Goal: Task Accomplishment & Management: Complete application form

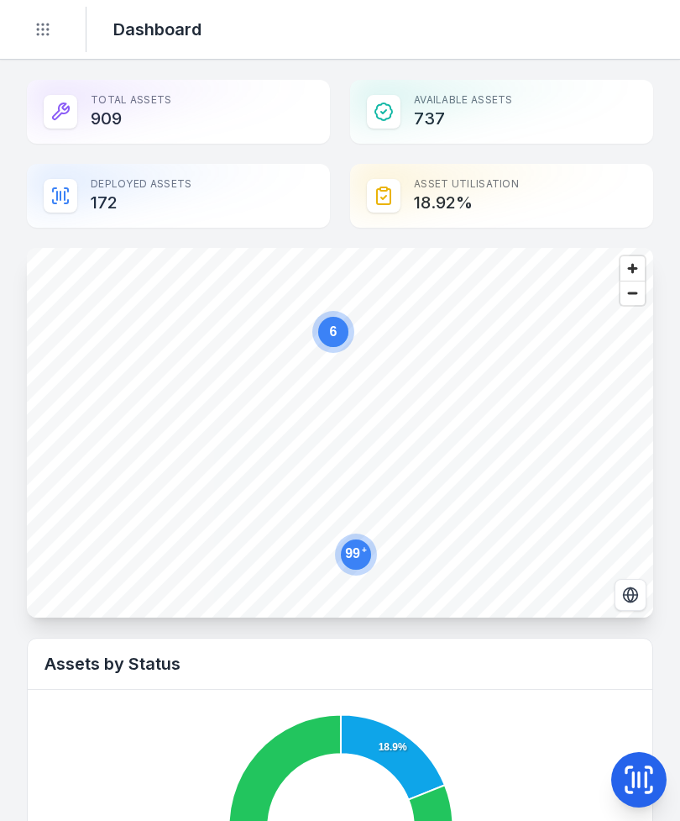
click at [642, 778] on icon at bounding box center [639, 780] width 34 height 34
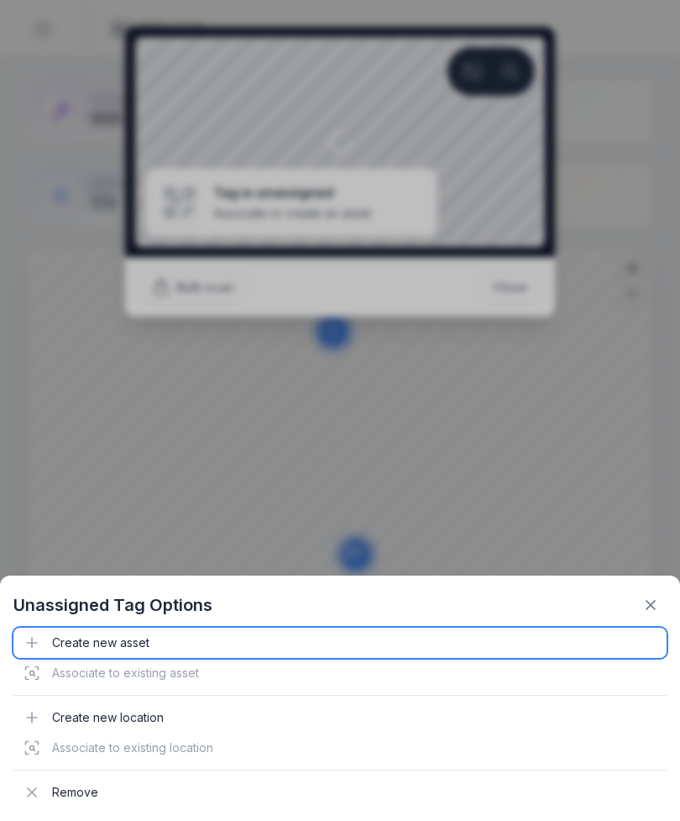
click at [110, 654] on div "Create new asset" at bounding box center [340, 643] width 654 height 30
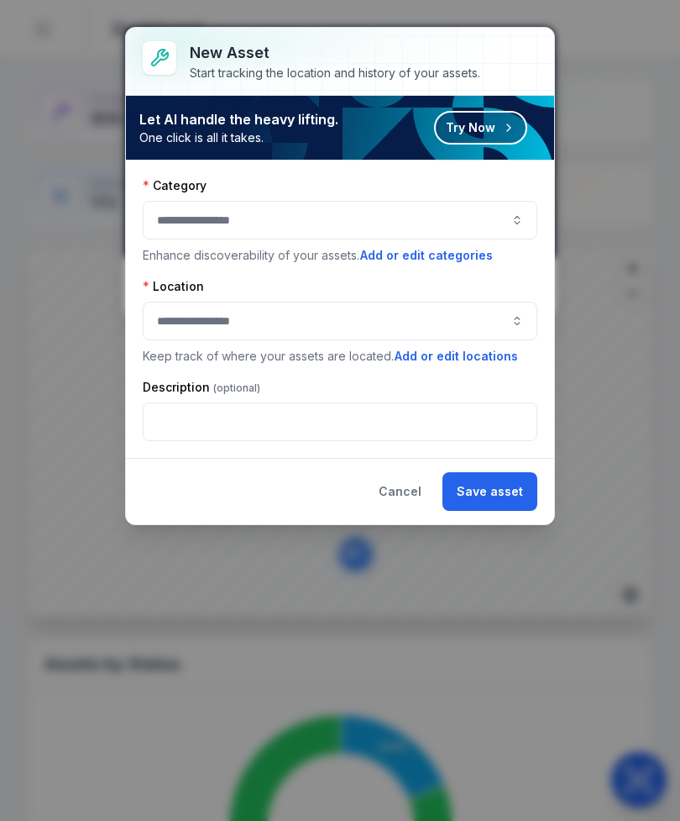
click at [344, 228] on button "button" at bounding box center [340, 220] width 395 height 39
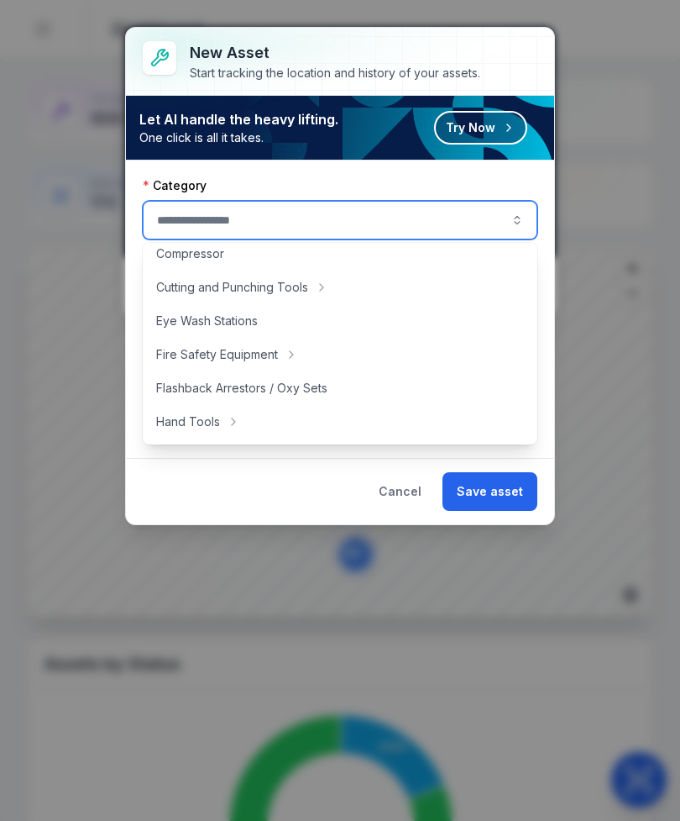
scroll to position [128, 0]
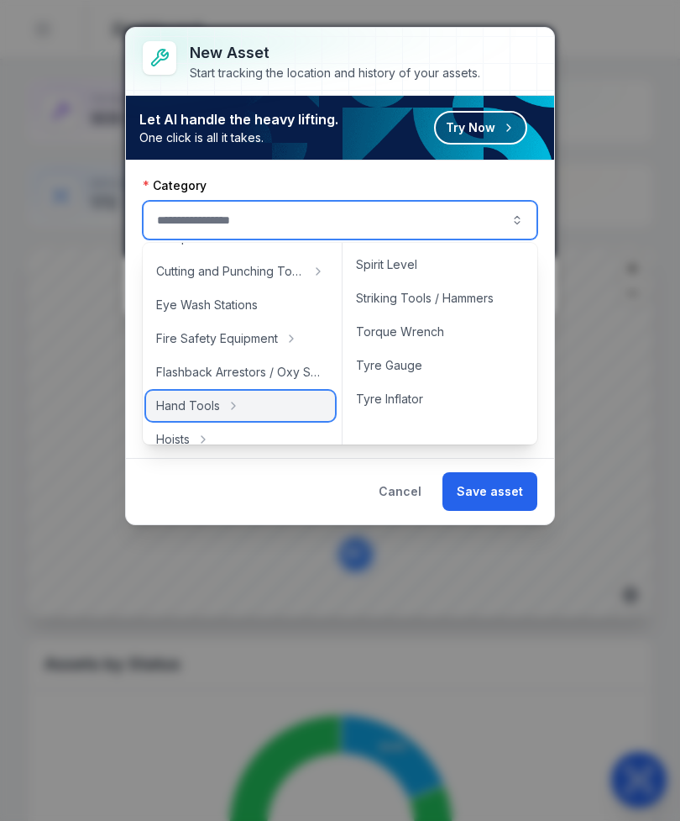
click at [259, 411] on div "Hand Tools" at bounding box center [240, 406] width 189 height 30
type input "**********"
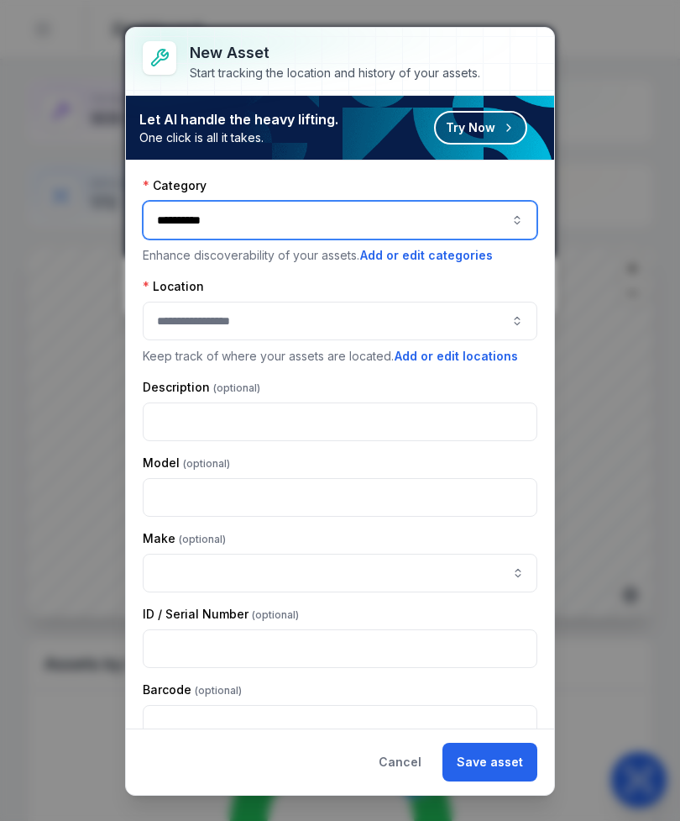
click at [426, 323] on button "button" at bounding box center [340, 321] width 395 height 39
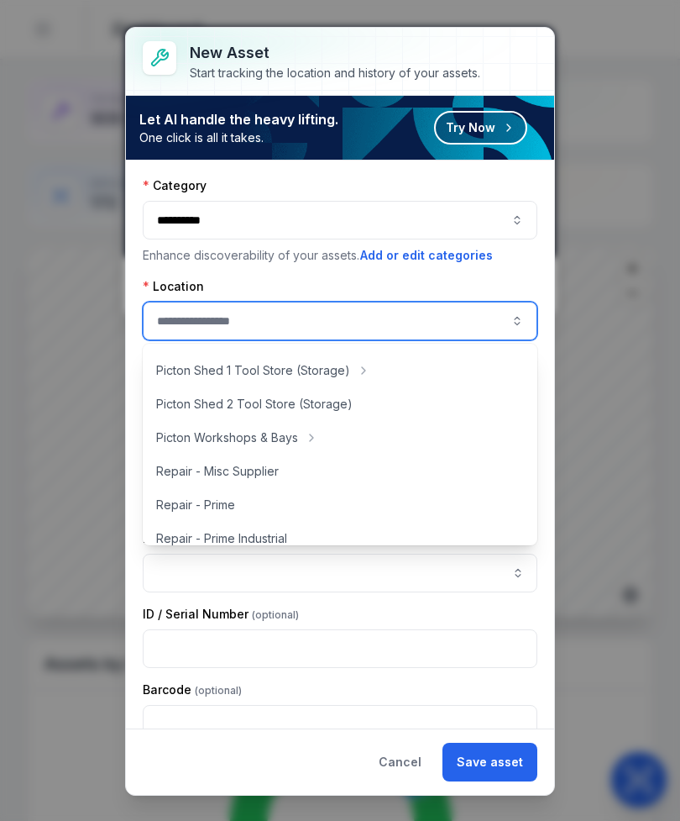
scroll to position [343, 0]
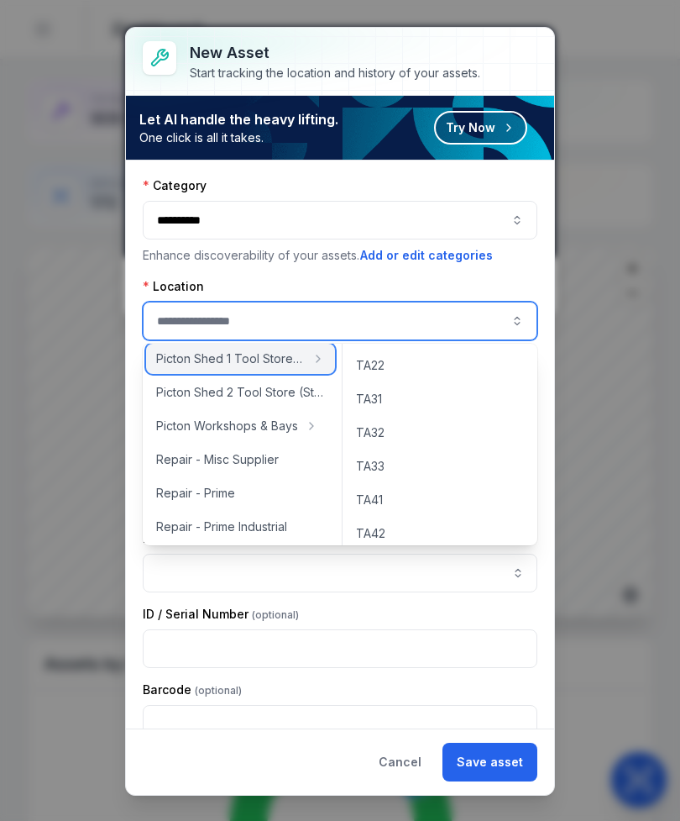
click at [290, 362] on span "Picton Shed 1 Tool Store (Storage)" at bounding box center [230, 358] width 149 height 17
type input "**********"
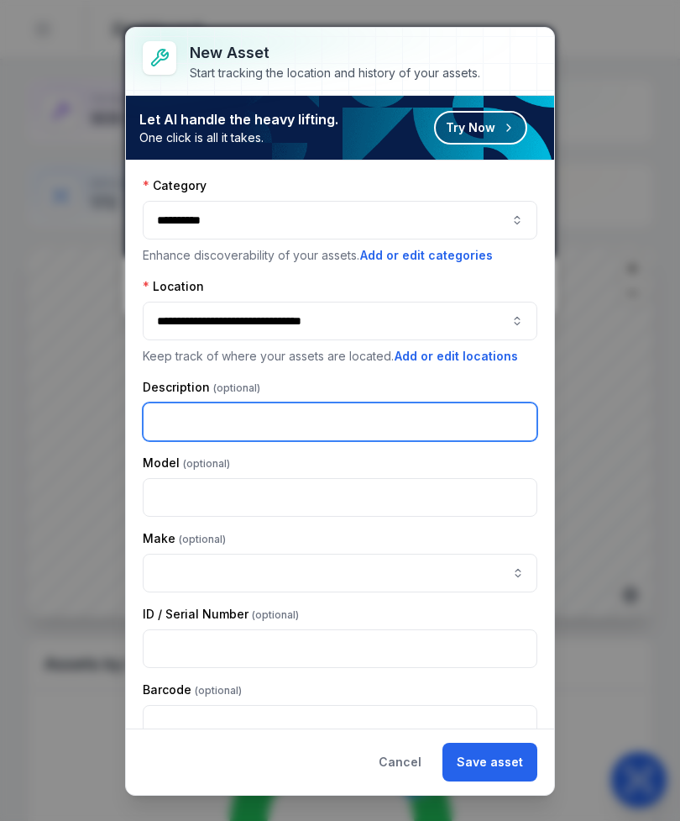
click at [353, 428] on input "text" at bounding box center [340, 421] width 395 height 39
type input "**********"
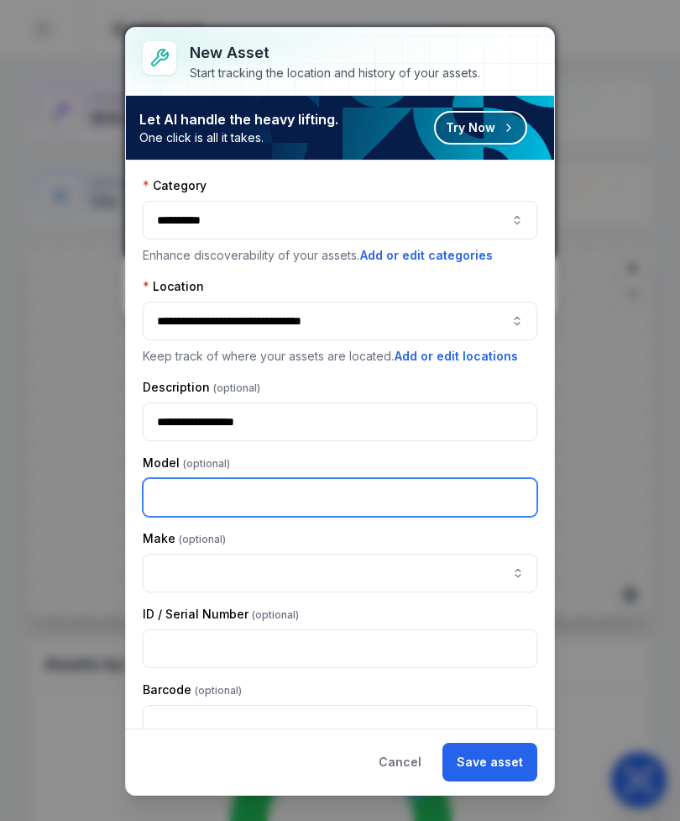
click at [386, 485] on input "text" at bounding box center [340, 497] width 395 height 39
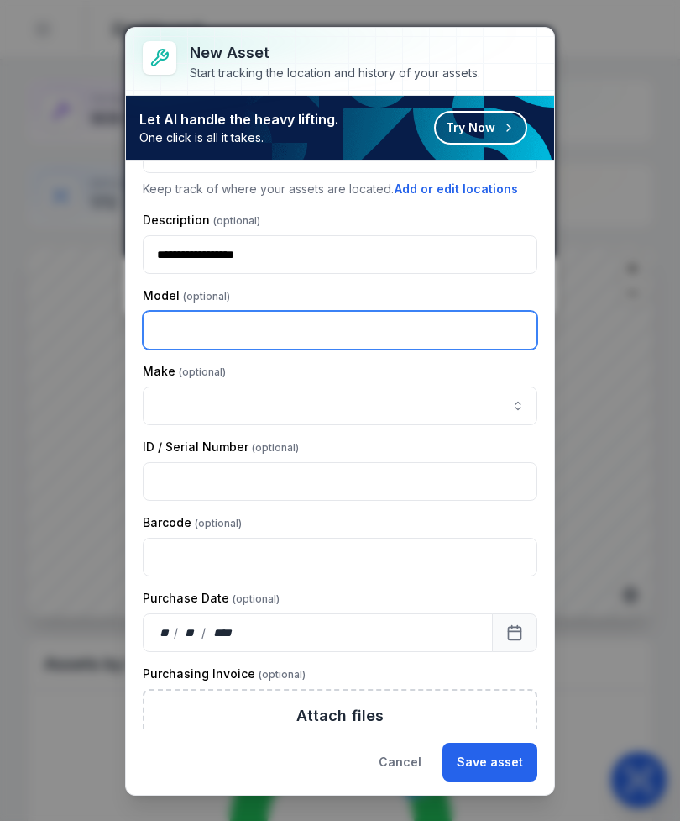
scroll to position [171, 0]
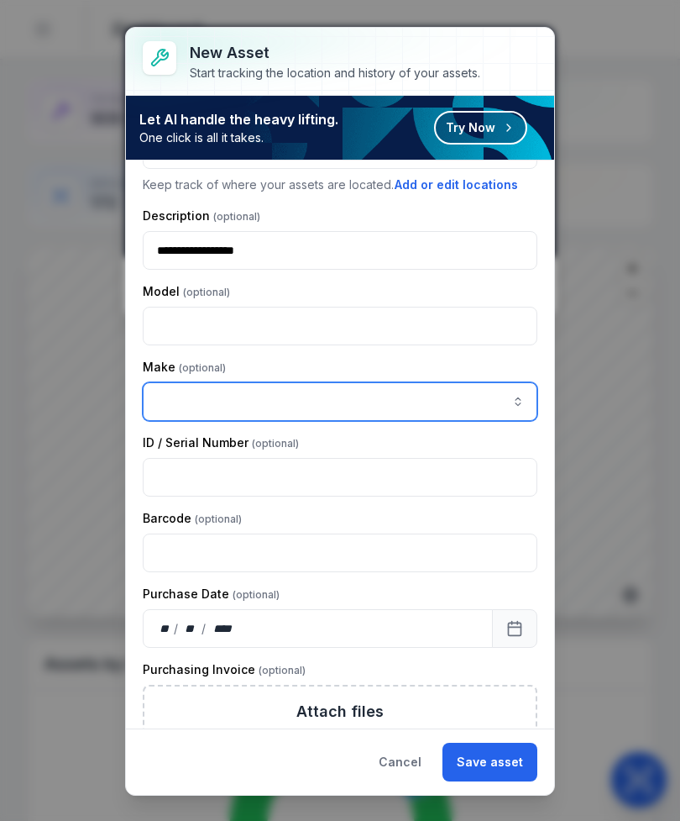
click at [367, 393] on input "asset-add:cf[ca1b6296-9635-4ae3-ae60-00faad6de89d]-label" at bounding box center [340, 401] width 395 height 39
click at [184, 490] on span "ADAMAR" at bounding box center [184, 491] width 49 height 17
type input "******"
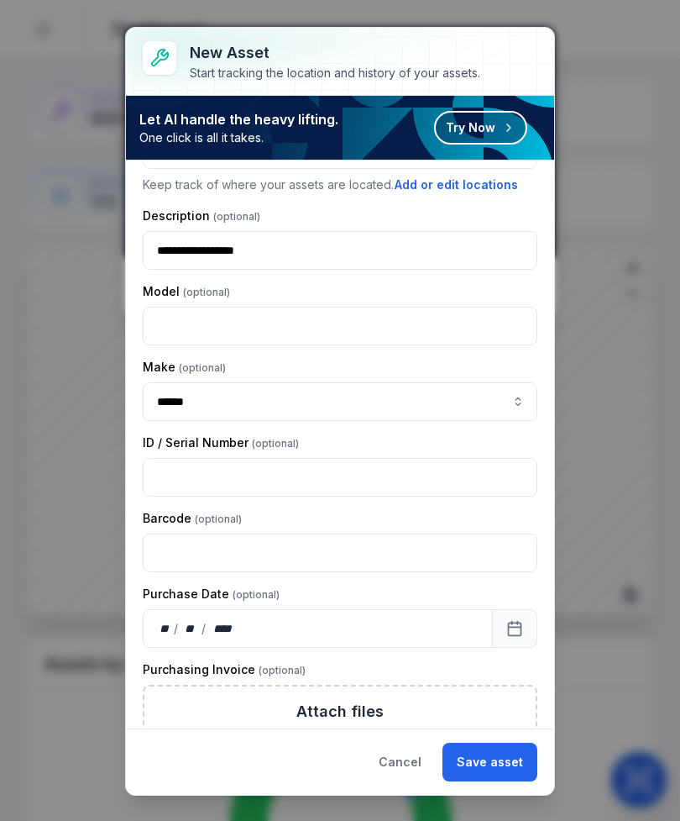
click at [512, 757] on button "Save asset" at bounding box center [490, 762] width 95 height 39
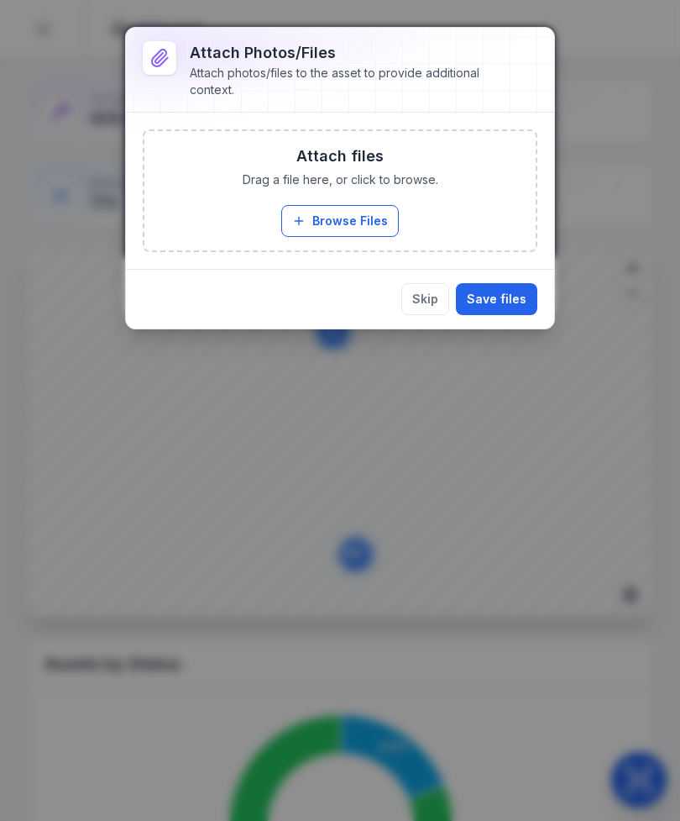
click at [372, 213] on button "Browse Files" at bounding box center [340, 221] width 118 height 32
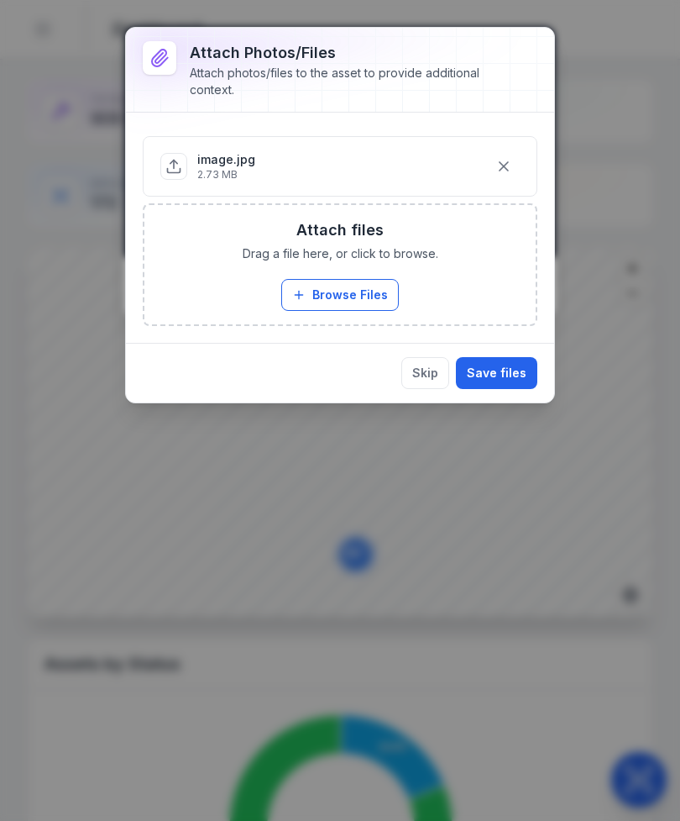
click at [501, 365] on button "Save files" at bounding box center [496, 373] width 81 height 32
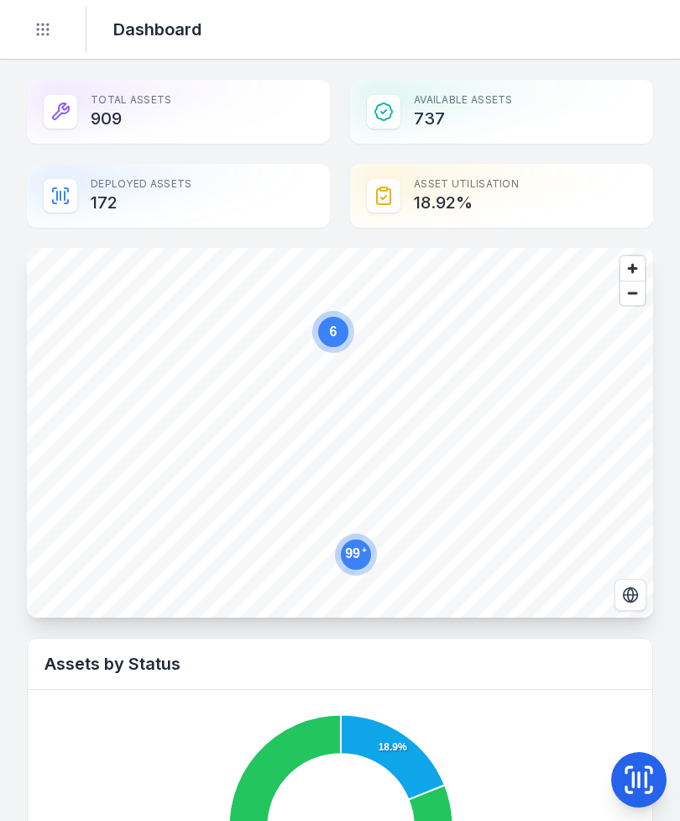
click at [643, 768] on icon at bounding box center [639, 780] width 34 height 34
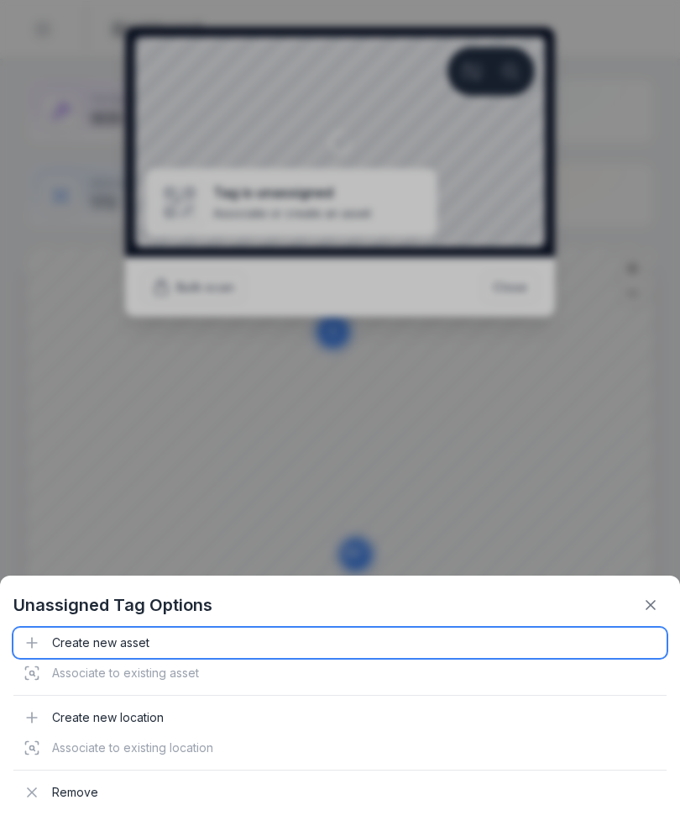
click at [81, 640] on div "Create new asset" at bounding box center [340, 643] width 654 height 30
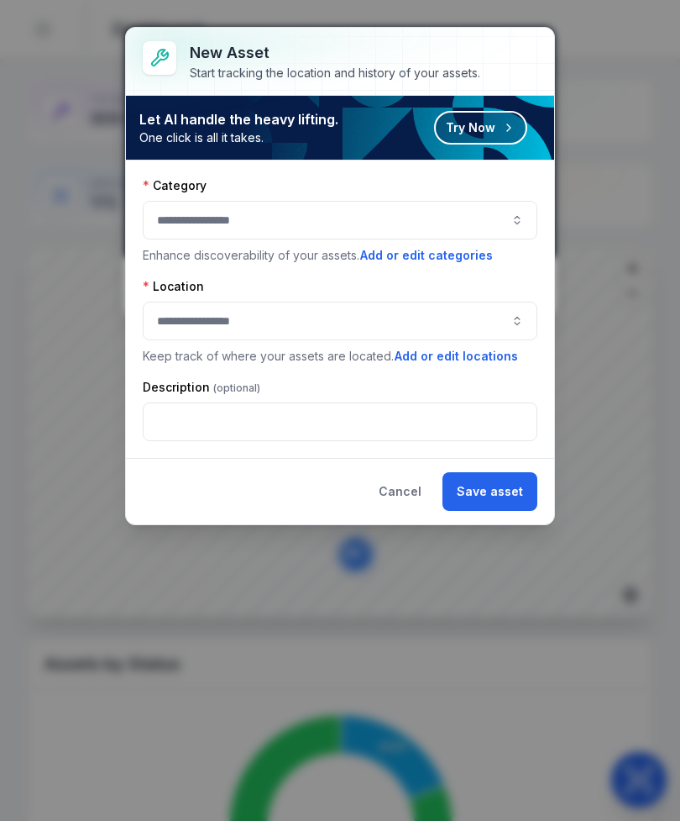
click at [431, 209] on button "button" at bounding box center [340, 220] width 395 height 39
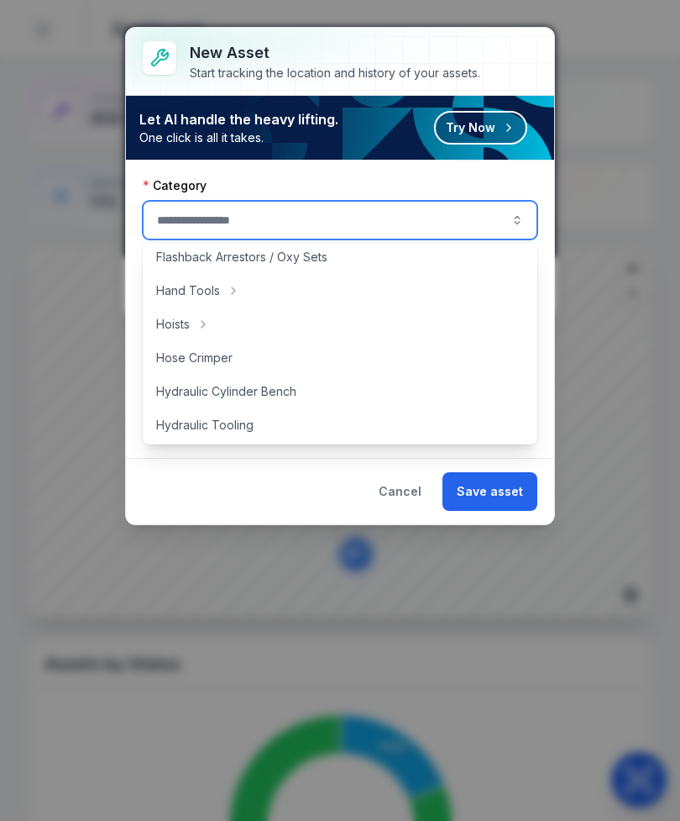
scroll to position [223, 0]
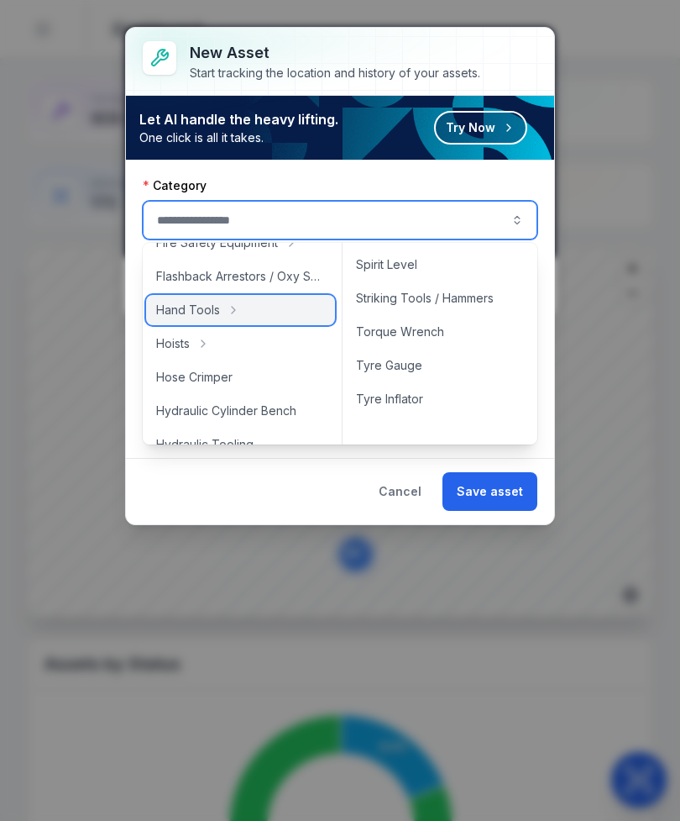
click at [265, 308] on div "Hand Tools" at bounding box center [240, 310] width 189 height 30
type input "**********"
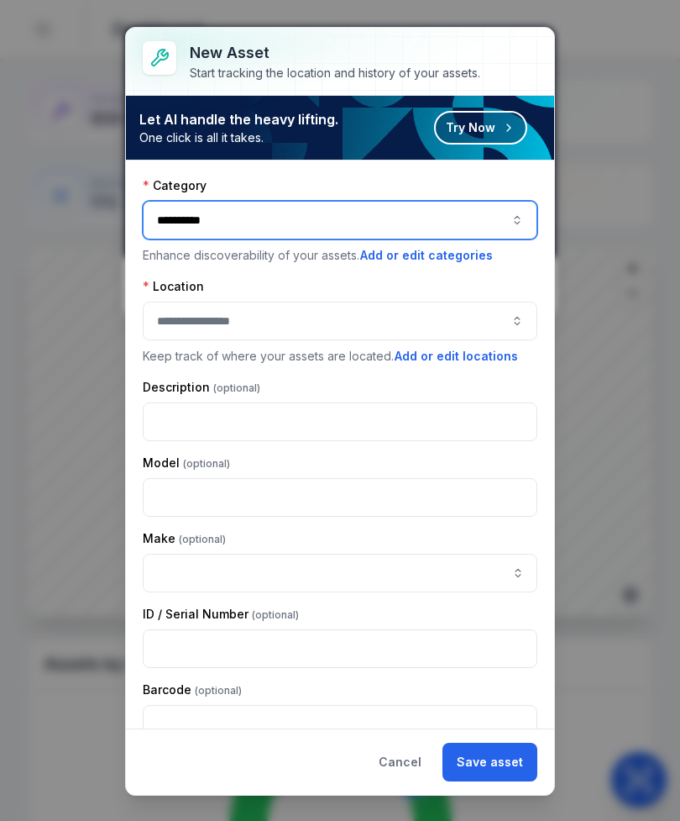
click at [365, 323] on button "button" at bounding box center [340, 321] width 395 height 39
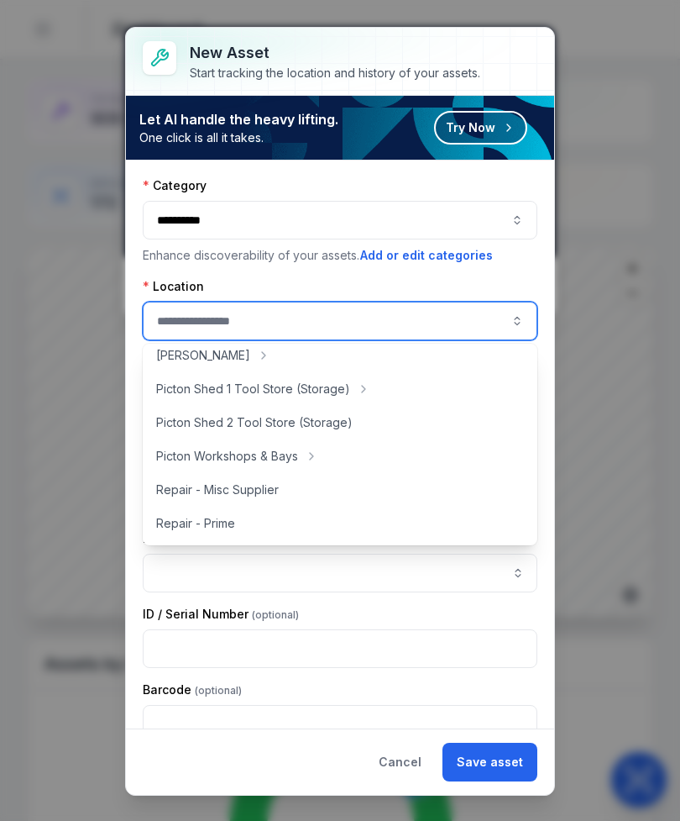
scroll to position [313, 0]
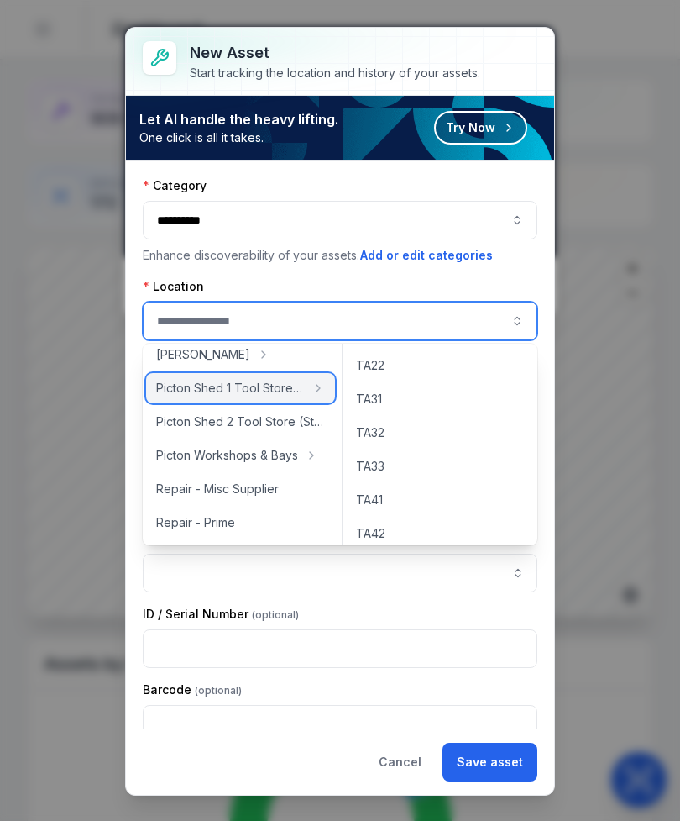
click at [280, 383] on span "Picton Shed 1 Tool Store (Storage)" at bounding box center [230, 388] width 149 height 17
type input "**********"
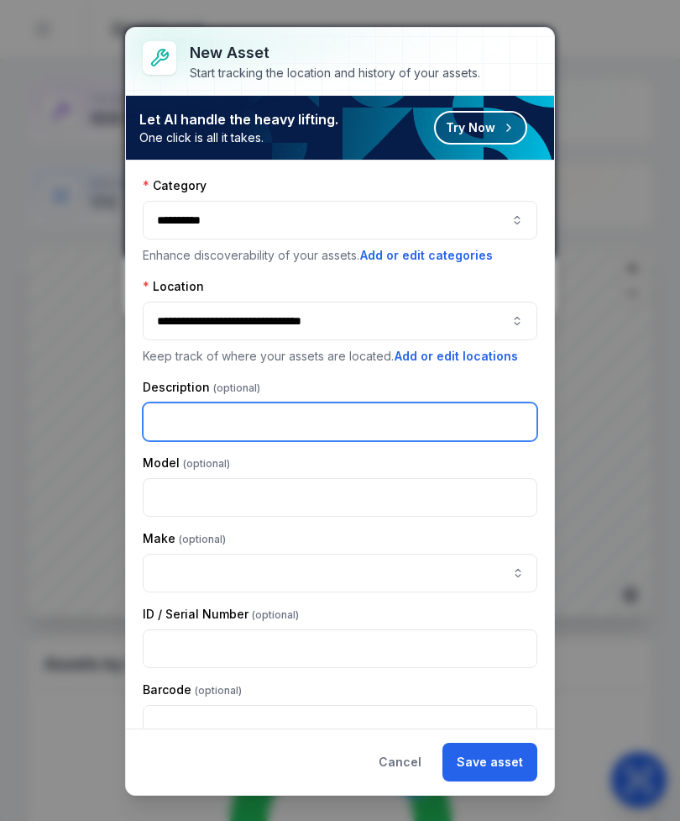
click at [328, 420] on input "text" at bounding box center [340, 421] width 395 height 39
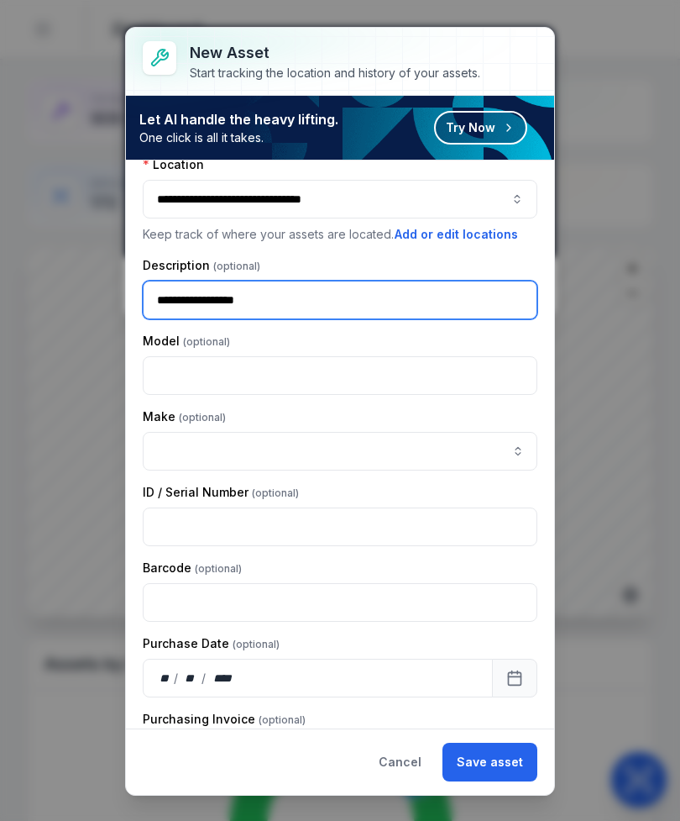
scroll to position [130, 0]
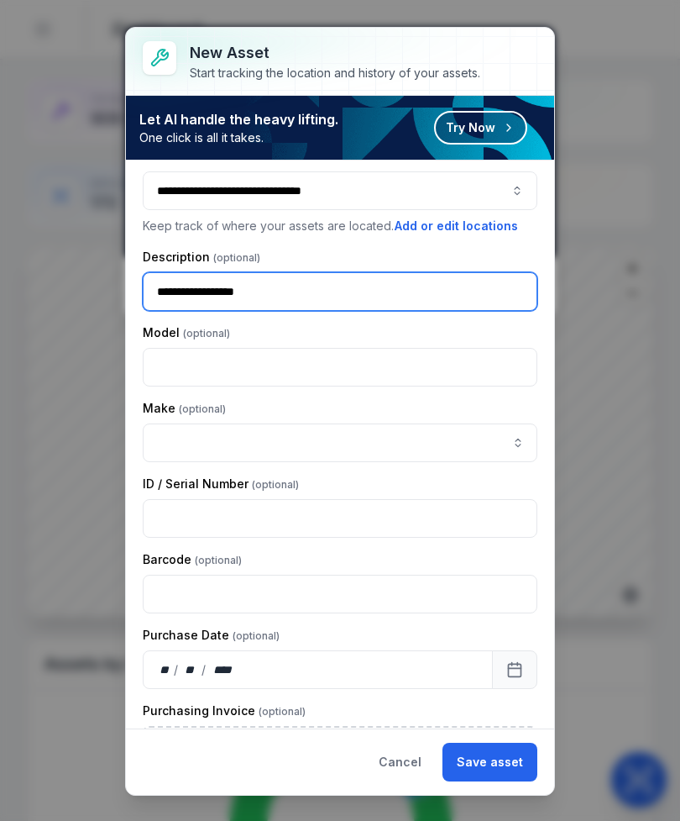
type input "**********"
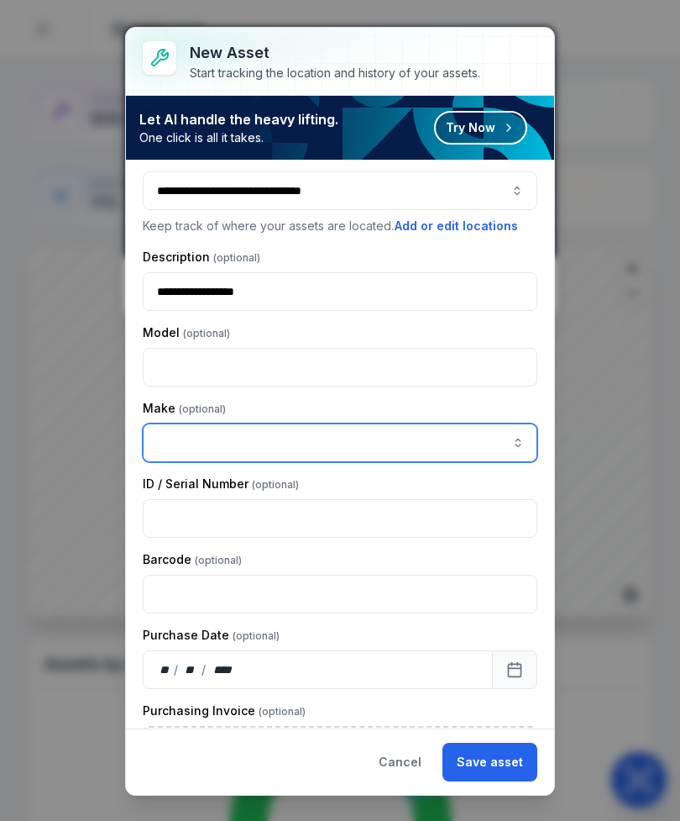
click at [365, 439] on input "asset-add:cf[ca1b6296-9635-4ae3-ae60-00faad6de89d]-label" at bounding box center [340, 442] width 395 height 39
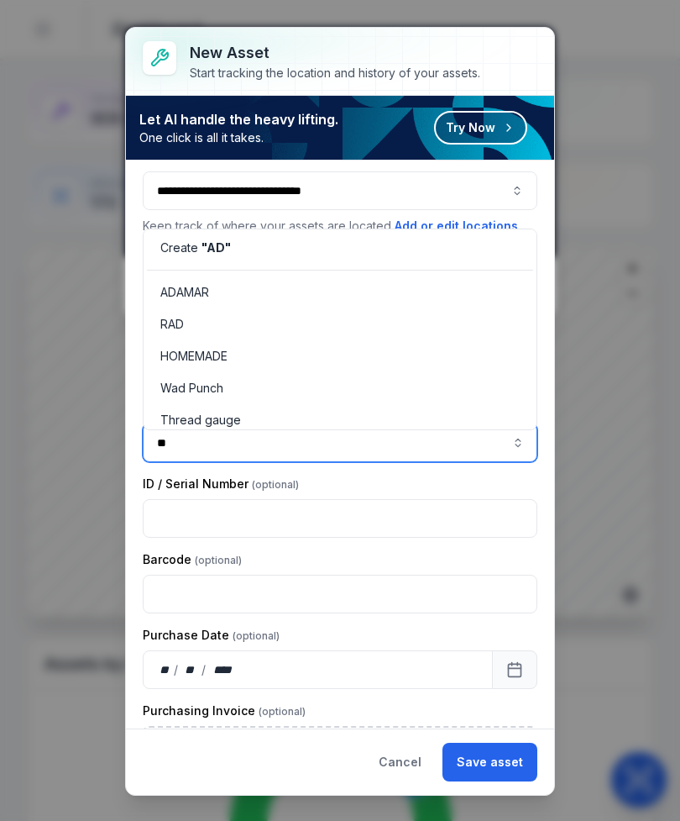
click at [190, 294] on span "ADAMAR" at bounding box center [184, 292] width 49 height 17
type input "******"
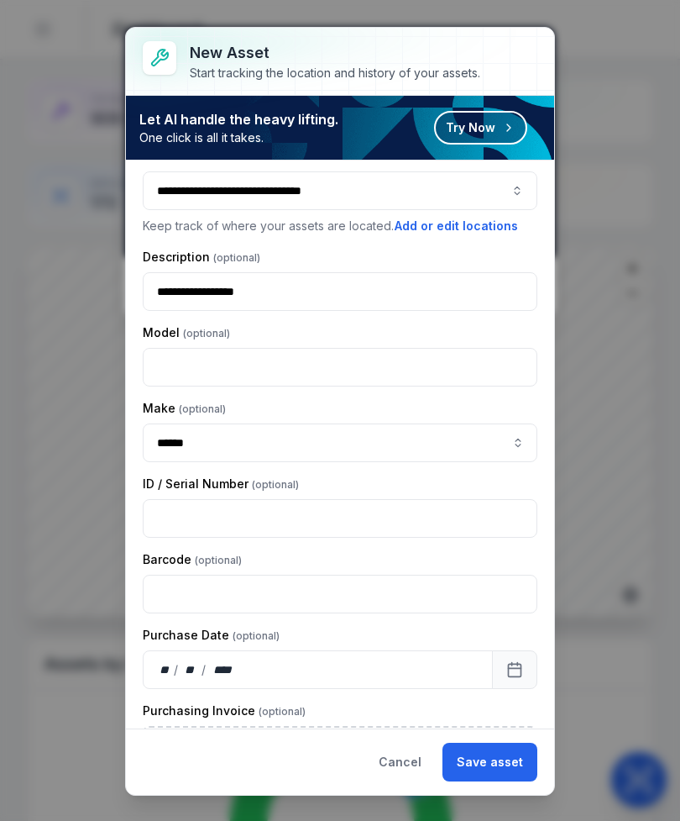
click at [511, 753] on button "Save asset" at bounding box center [490, 762] width 95 height 39
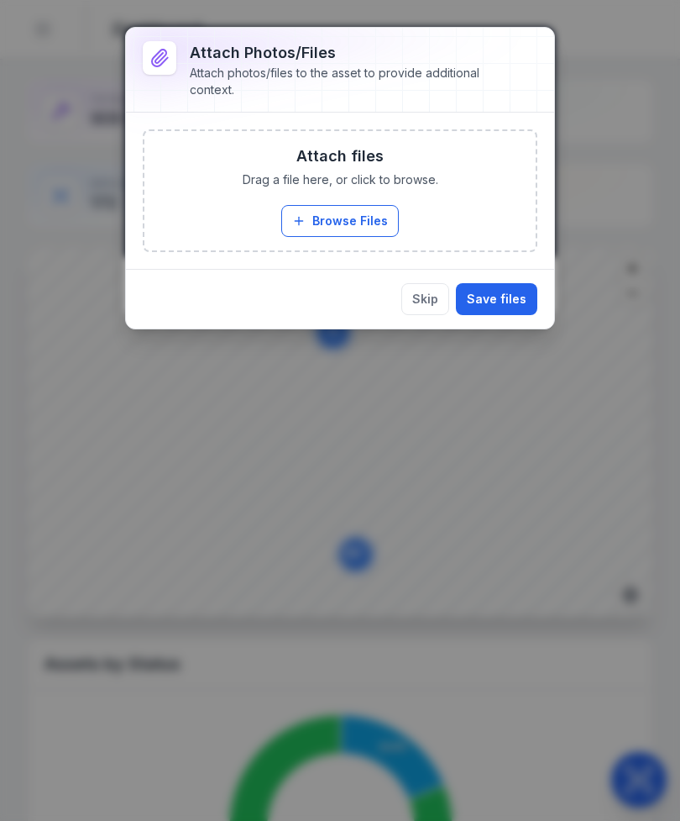
click at [327, 224] on button "Browse Files" at bounding box center [340, 221] width 118 height 32
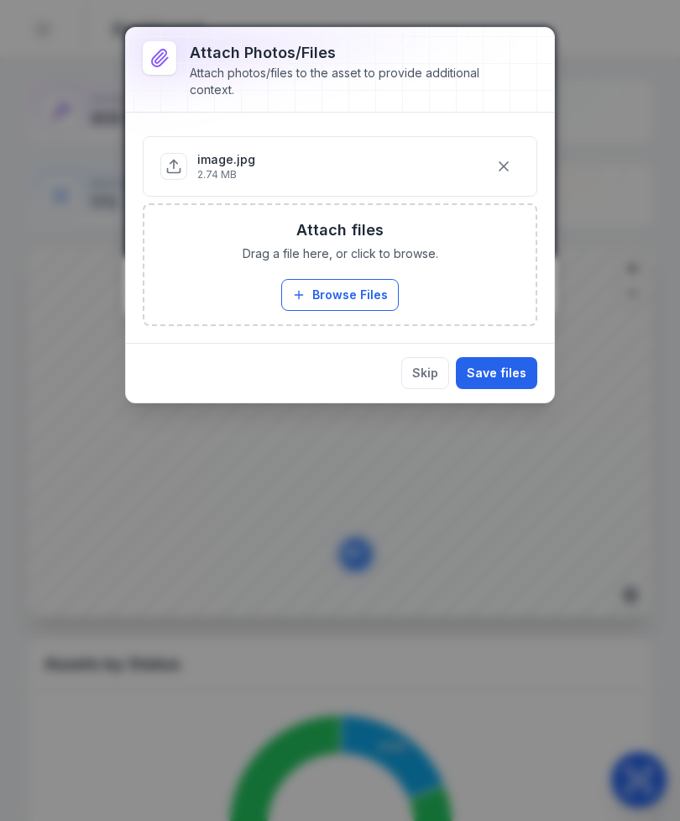
click at [512, 361] on button "Save files" at bounding box center [496, 373] width 81 height 32
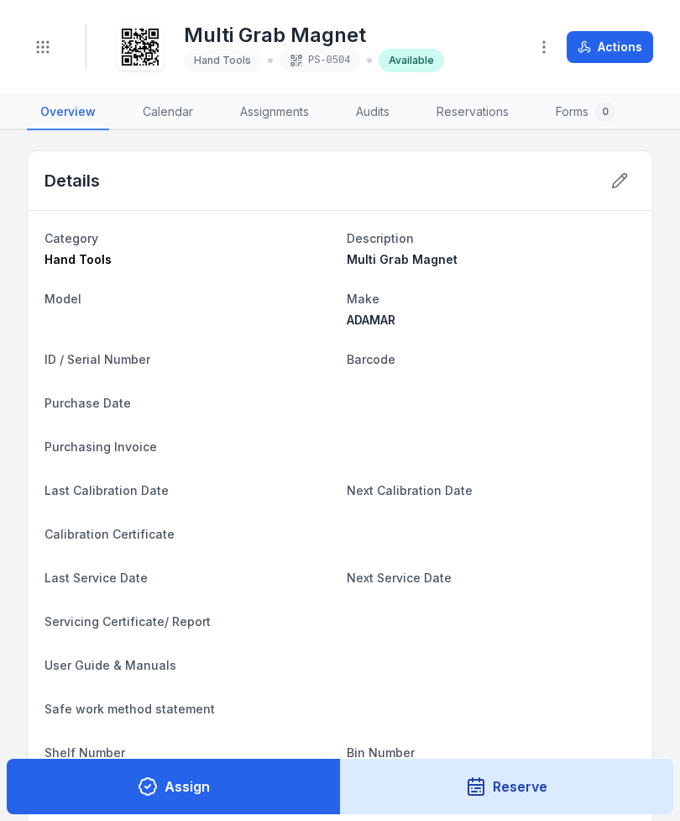
click at [49, 54] on icon "Toggle navigation" at bounding box center [42, 47] width 17 height 17
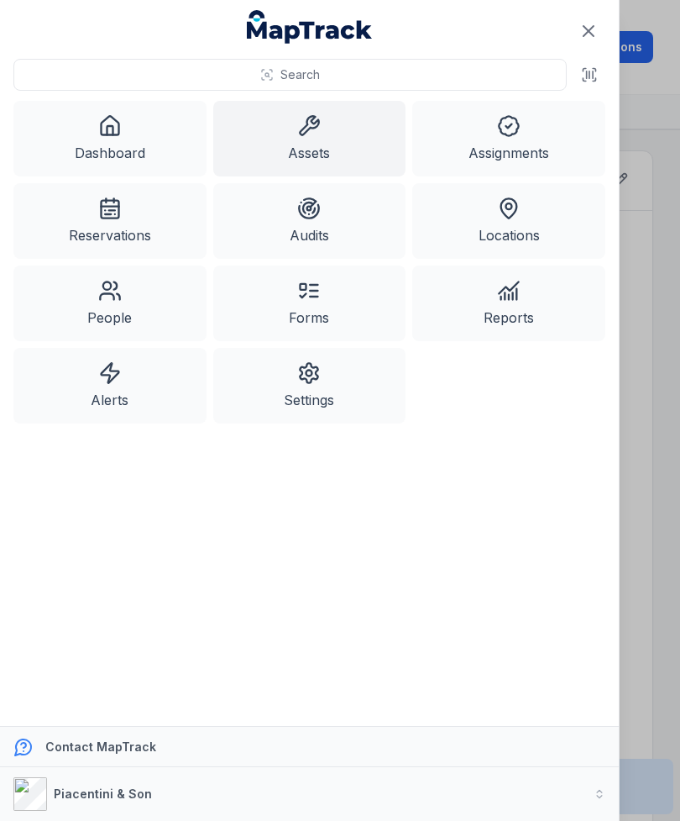
click at [334, 151] on link "Assets" at bounding box center [309, 139] width 193 height 76
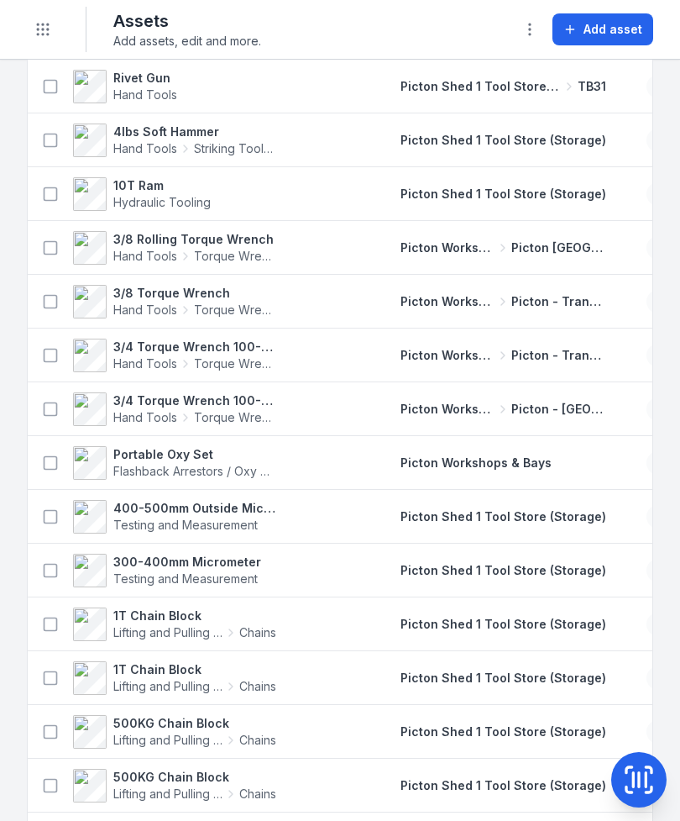
scroll to position [1030, 0]
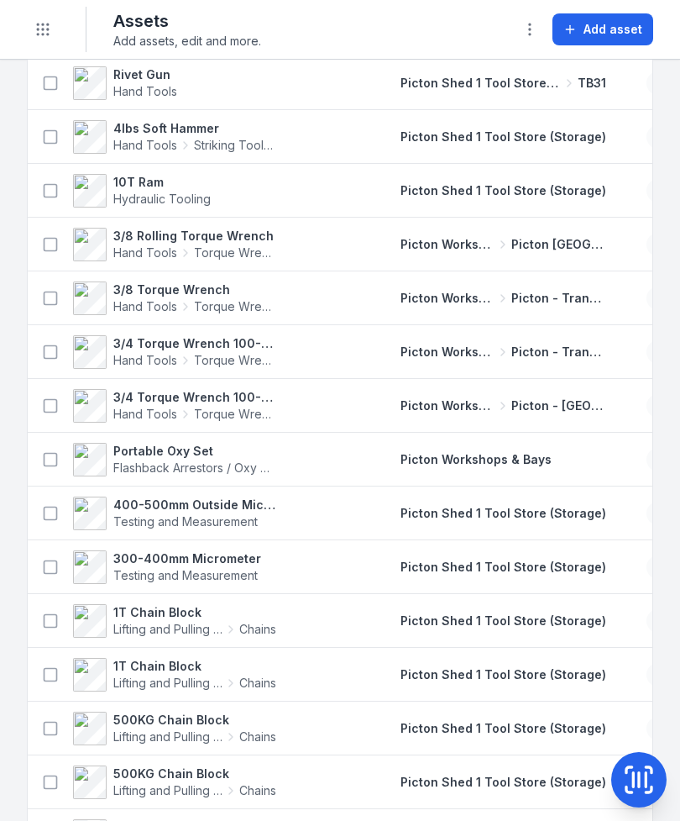
click at [49, 33] on icon "Toggle navigation" at bounding box center [42, 29] width 17 height 17
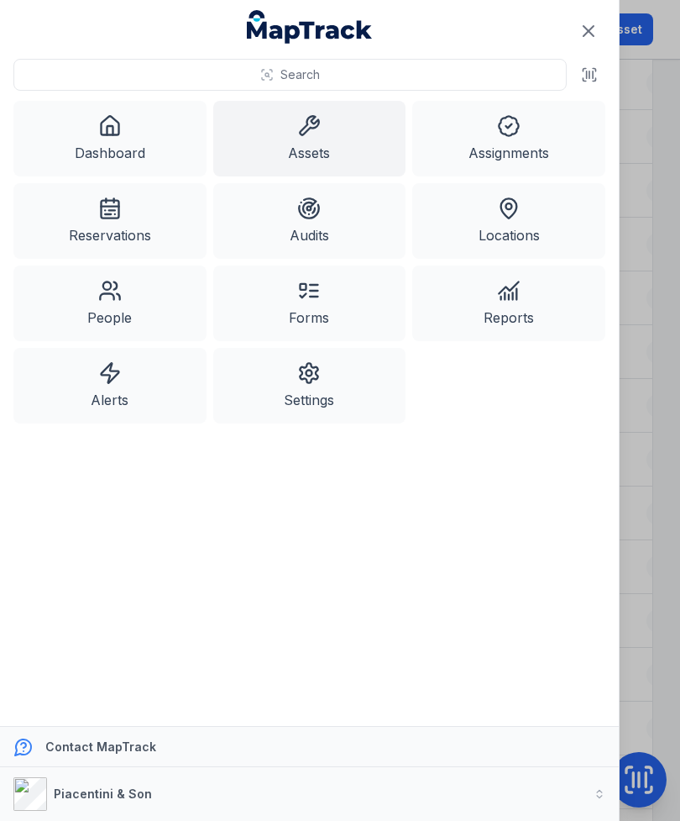
click at [113, 133] on icon at bounding box center [110, 130] width 6 height 9
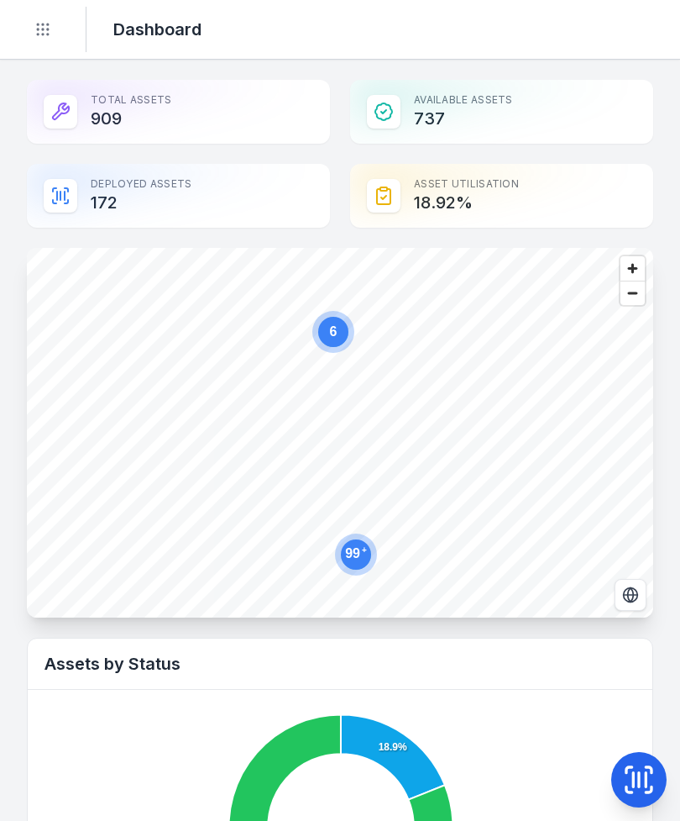
click at [123, 98] on div "Total Assets 909" at bounding box center [178, 112] width 303 height 64
click at [654, 776] on icon at bounding box center [639, 780] width 34 height 34
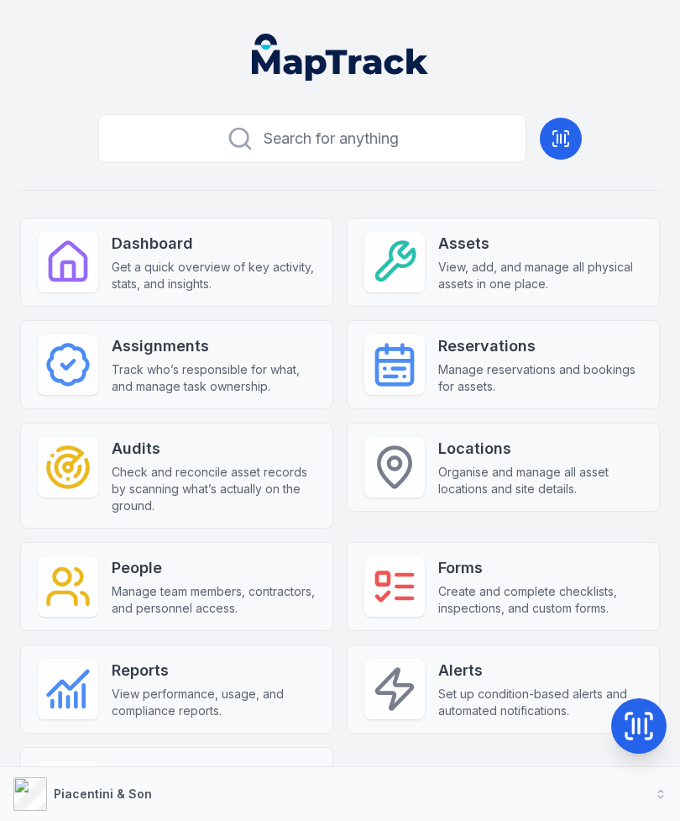
click at [541, 270] on span "View, add, and manage all physical assets in one place." at bounding box center [541, 276] width 204 height 34
